Goal: Task Accomplishment & Management: Use online tool/utility

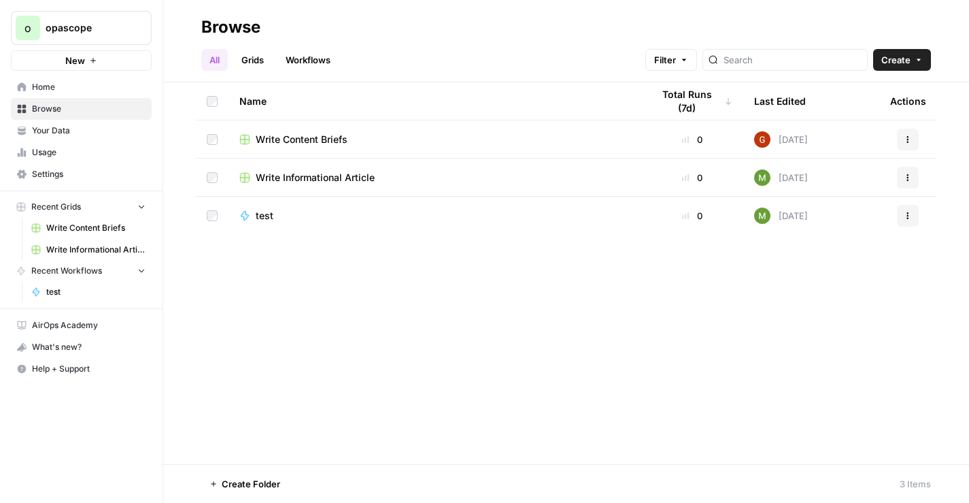
click at [86, 32] on span "opascope" at bounding box center [87, 28] width 82 height 14
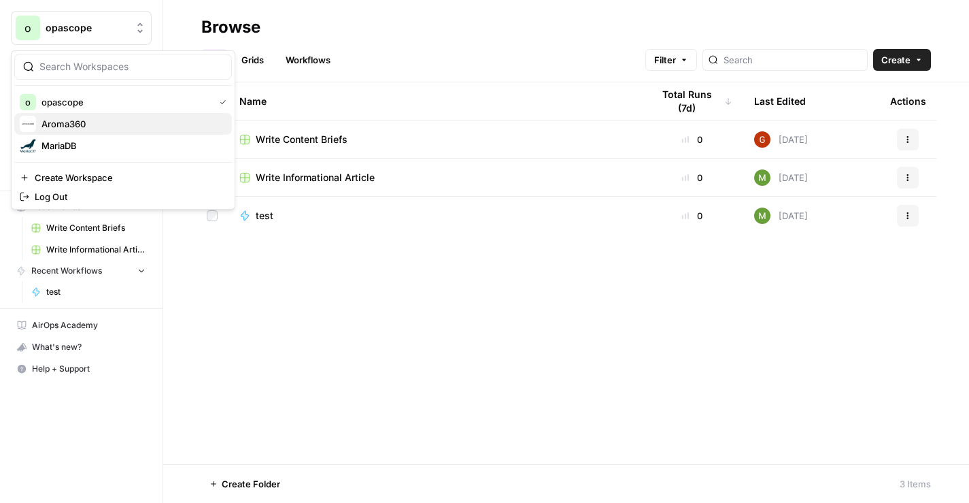
click at [46, 122] on span "Aroma360" at bounding box center [131, 124] width 180 height 14
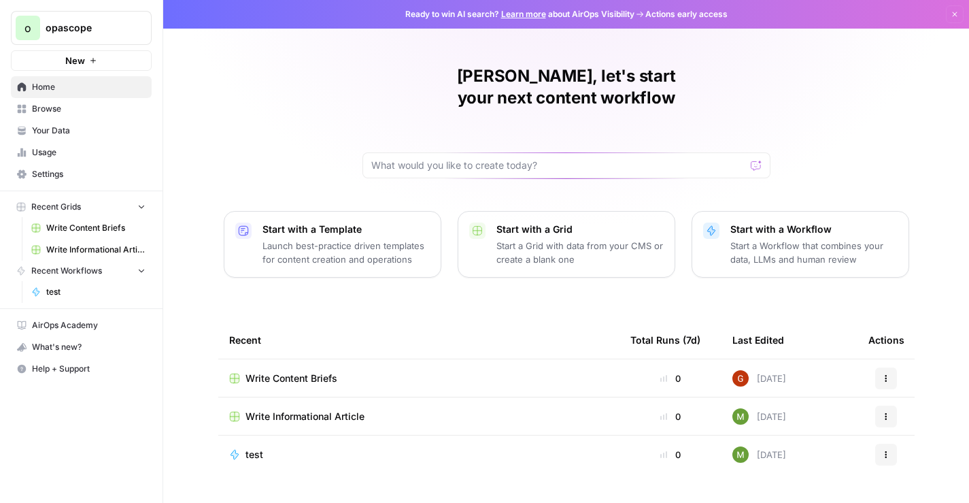
click at [281, 371] on span "Write Content Briefs" at bounding box center [292, 378] width 92 height 14
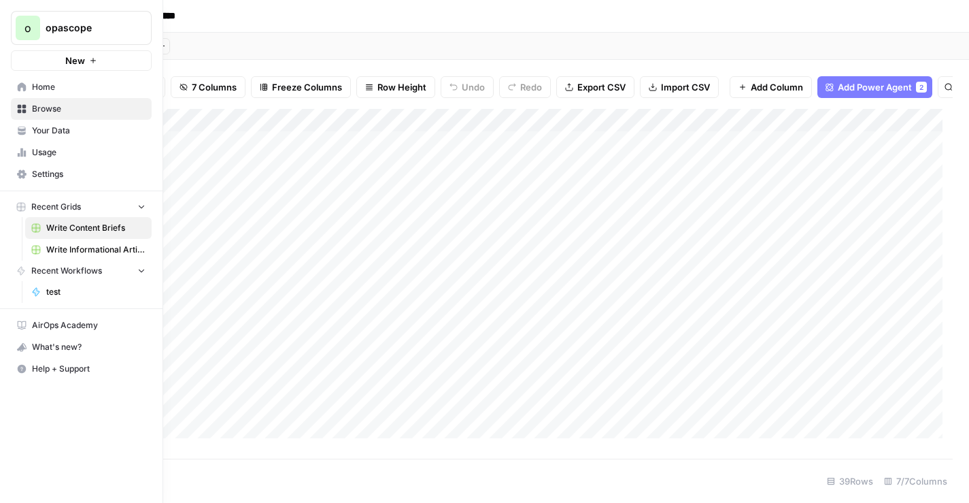
click at [76, 252] on span "Write Informational Article" at bounding box center [95, 250] width 99 height 12
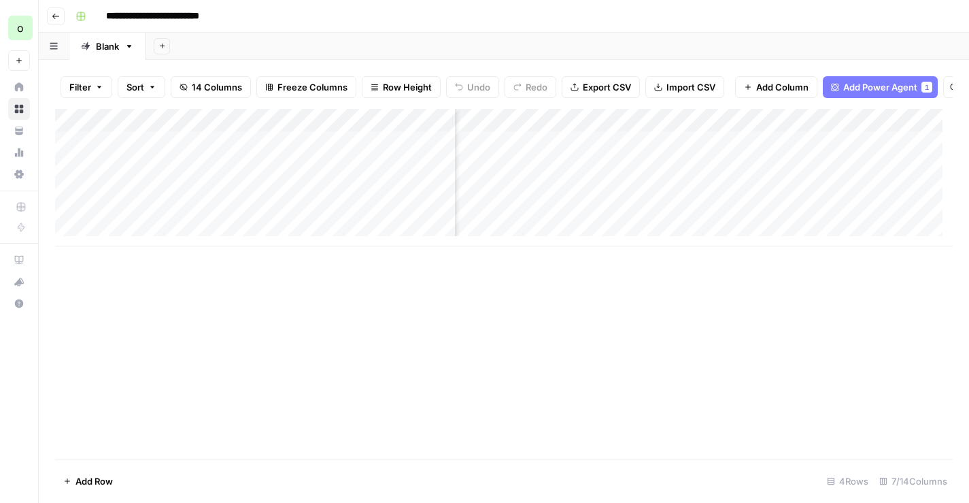
scroll to position [0, 545]
click at [71, 29] on header "**********" at bounding box center [504, 16] width 931 height 33
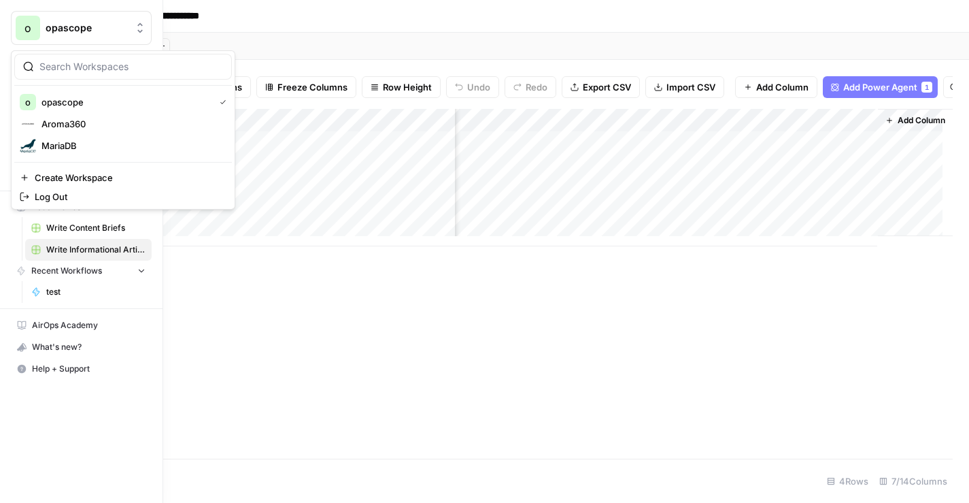
click at [48, 29] on span "opascope" at bounding box center [87, 28] width 82 height 14
click at [41, 129] on span "Aroma360" at bounding box center [131, 124] width 180 height 14
